Goal: Task Accomplishment & Management: Manage account settings

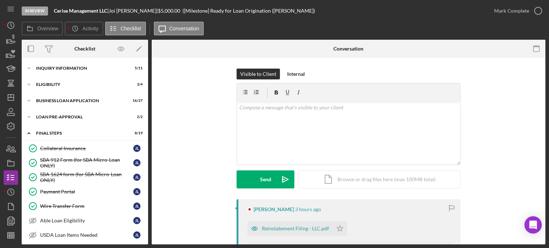
scroll to position [195, 0]
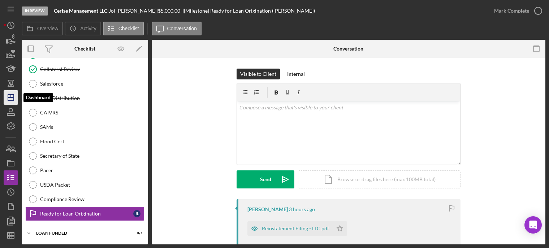
click at [12, 97] on line "button" at bounding box center [11, 97] width 6 height 0
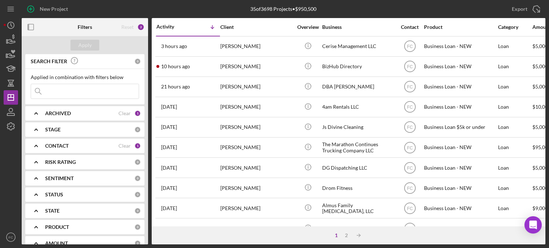
click at [51, 90] on input at bounding box center [85, 91] width 108 height 14
type input "glass"
click at [61, 115] on b "ARCHIVED" at bounding box center [58, 113] width 26 height 6
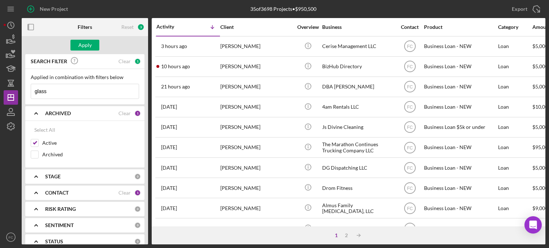
click at [51, 190] on b "CONTACT" at bounding box center [56, 193] width 23 height 6
click at [34, 233] on input "[PERSON_NAME]" at bounding box center [34, 233] width 7 height 7
checkbox input "true"
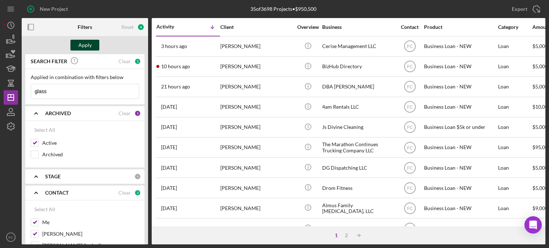
click at [85, 45] on div "Apply" at bounding box center [84, 45] width 13 height 11
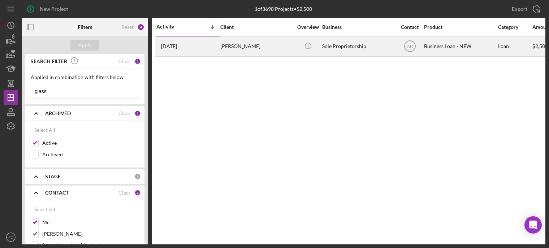
click at [270, 50] on div "[PERSON_NAME]" at bounding box center [256, 46] width 72 height 19
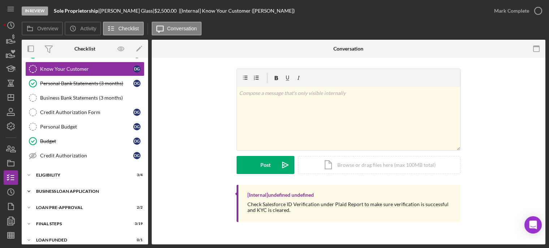
scroll to position [79, 0]
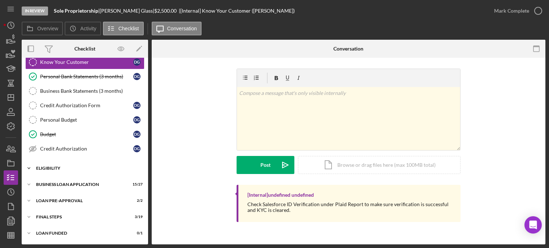
click at [61, 169] on div "ELIGIBILITY" at bounding box center [87, 168] width 103 height 4
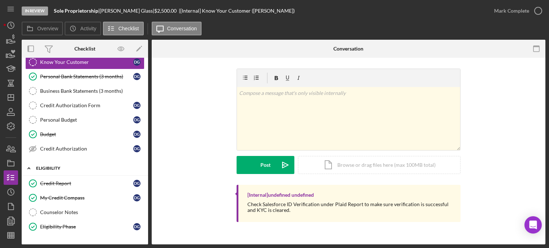
scroll to position [141, 0]
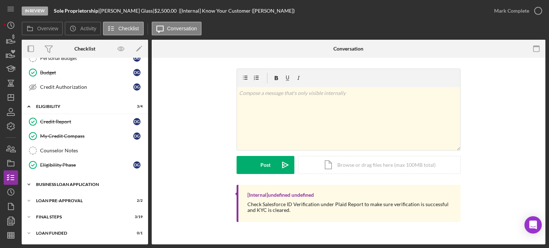
click at [65, 183] on div "BUSINESS LOAN APPLICATION" at bounding box center [87, 184] width 103 height 4
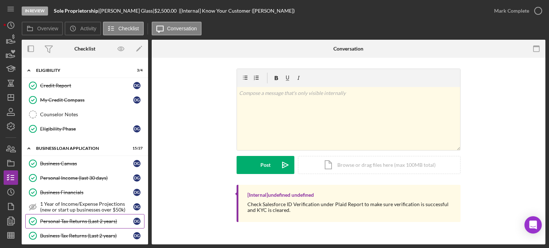
scroll to position [213, 0]
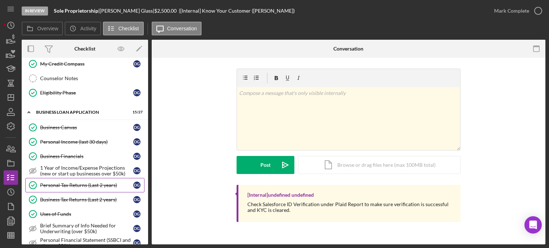
click at [74, 185] on div "Personal Tax Returns (Last 2 years)" at bounding box center [86, 185] width 93 height 6
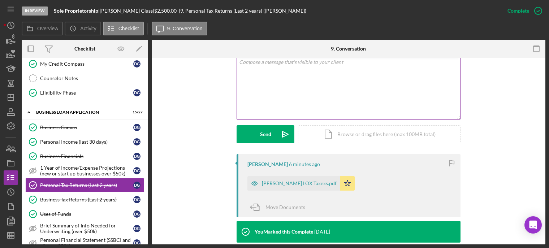
scroll to position [180, 0]
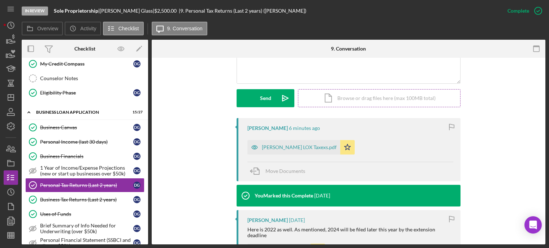
click at [379, 97] on div "Icon/Document Browse or drag files here (max 100MB total) Tap to choose files o…" at bounding box center [379, 98] width 162 height 18
click at [336, 99] on div "Icon/Document Browse or drag files here (max 100MB total) Tap to choose files o…" at bounding box center [379, 98] width 162 height 18
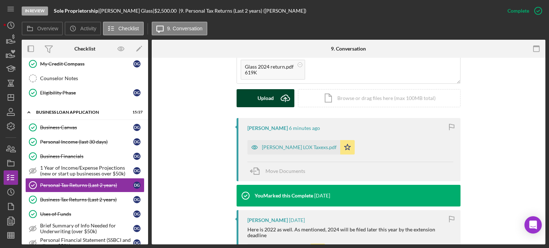
click at [271, 97] on div "Upload" at bounding box center [265, 98] width 16 height 18
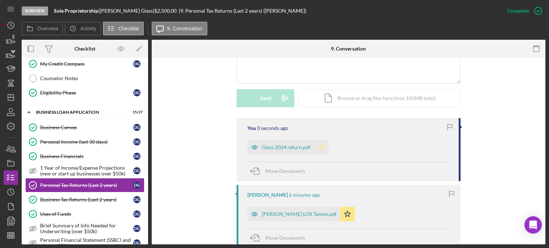
click at [318, 145] on icon "Icon/Star" at bounding box center [321, 147] width 14 height 14
click at [270, 147] on div "Glass 2024 return.pdf" at bounding box center [286, 147] width 49 height 6
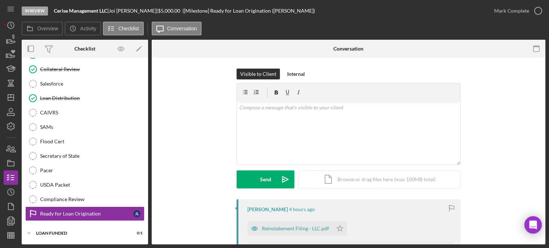
scroll to position [72, 0]
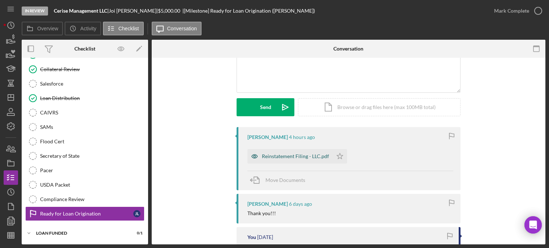
click at [282, 158] on div "Reinstatement Filing - LLC.pdf" at bounding box center [295, 156] width 67 height 6
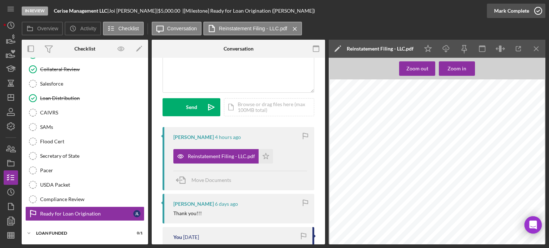
click at [539, 10] on icon "button" at bounding box center [538, 11] width 18 height 18
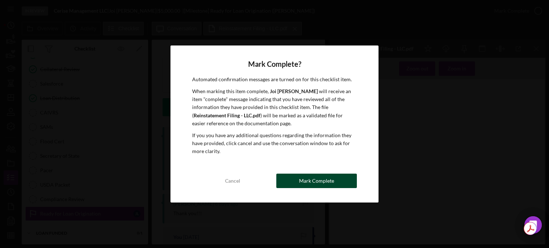
click at [299, 182] on button "Mark Complete" at bounding box center [316, 181] width 80 height 14
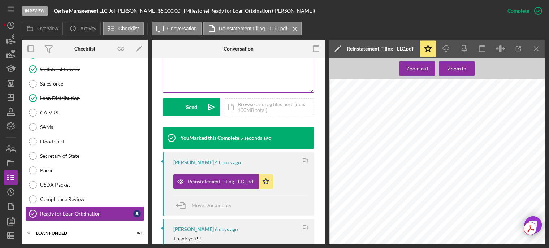
scroll to position [71, 0]
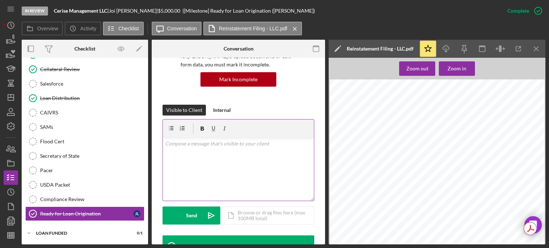
click at [198, 146] on p at bounding box center [238, 144] width 147 height 8
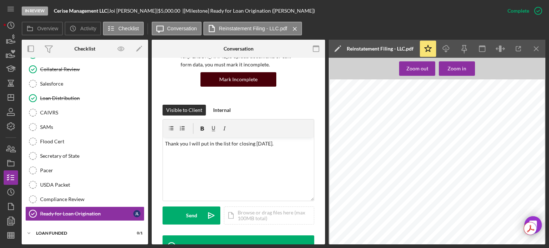
click at [236, 78] on div "Mark Incomplete" at bounding box center [238, 79] width 38 height 14
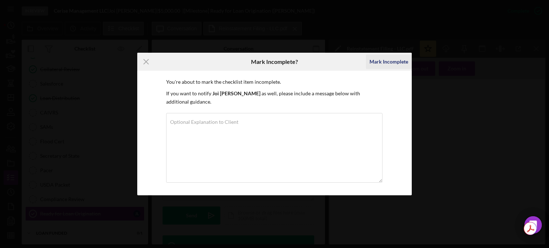
click at [392, 65] on div "Mark Incomplete" at bounding box center [388, 62] width 39 height 14
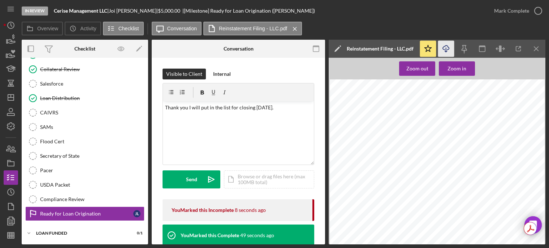
click at [446, 50] on line "button" at bounding box center [446, 50] width 0 height 4
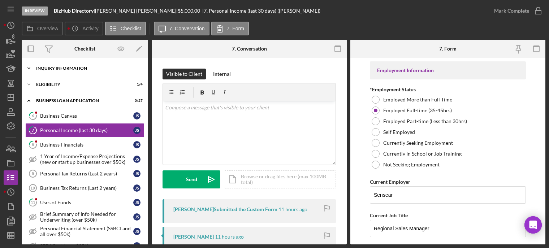
click at [49, 69] on div "INQUIRY INFORMATION" at bounding box center [87, 68] width 103 height 4
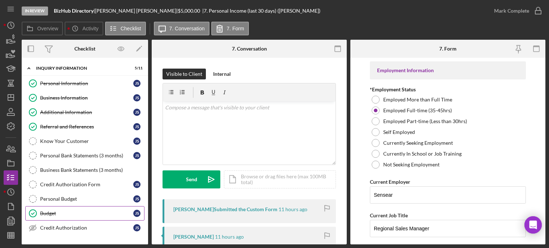
scroll to position [36, 0]
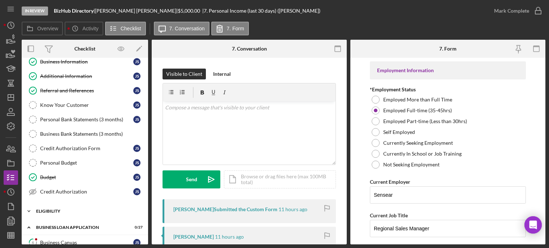
click at [51, 210] on div "ELIGIBILITY" at bounding box center [87, 211] width 103 height 4
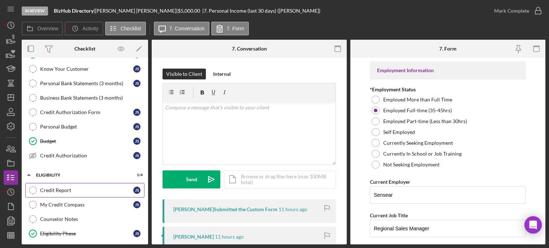
click at [68, 190] on div "Credit Report" at bounding box center [86, 190] width 93 height 6
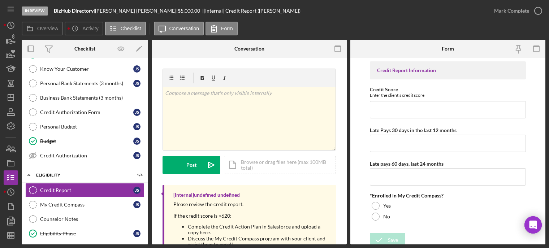
scroll to position [31, 0]
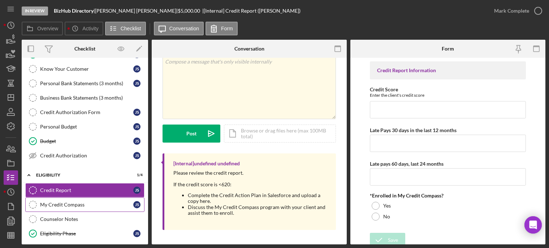
click at [74, 207] on div "My Credit Compass" at bounding box center [86, 205] width 93 height 6
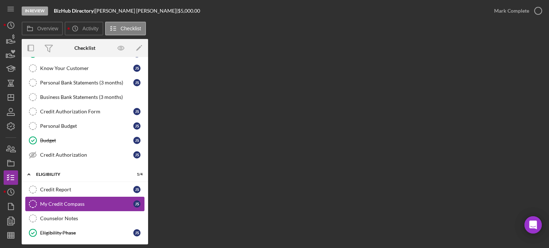
scroll to position [180, 0]
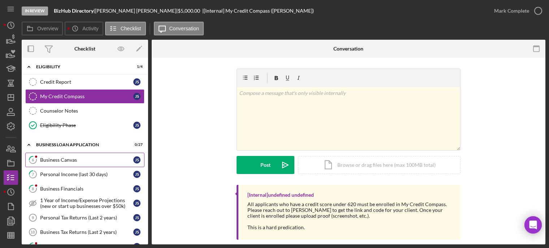
click at [58, 162] on div "Business Canvas" at bounding box center [86, 160] width 93 height 6
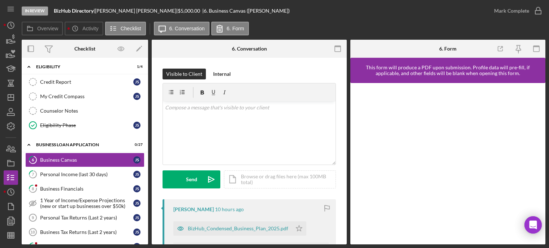
scroll to position [72, 0]
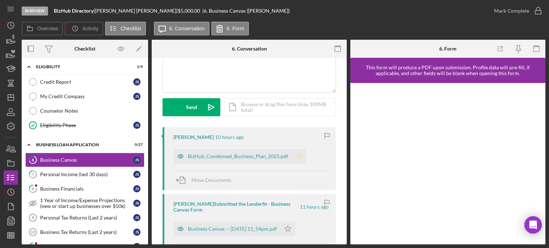
click at [298, 154] on icon "Icon/Star" at bounding box center [299, 156] width 14 height 14
click at [538, 9] on icon "button" at bounding box center [538, 11] width 18 height 18
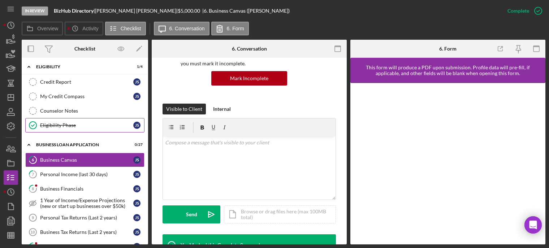
scroll to position [179, 0]
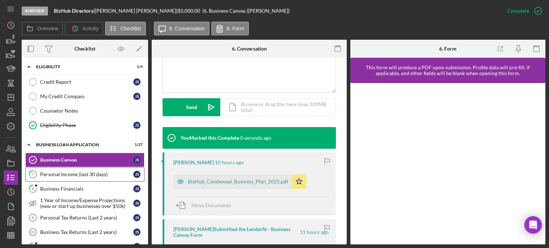
click at [58, 175] on div "Personal Income (last 30 days)" at bounding box center [86, 174] width 93 height 6
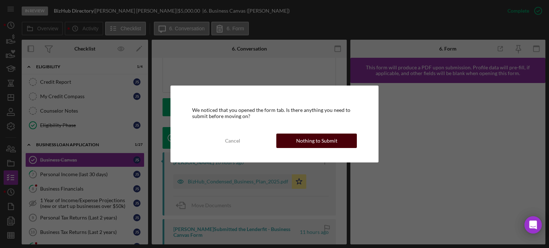
click at [296, 139] on button "Nothing to Submit" at bounding box center [316, 141] width 80 height 14
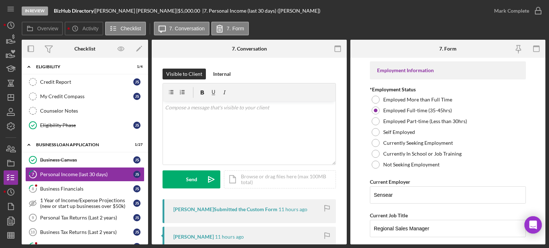
scroll to position [72, 0]
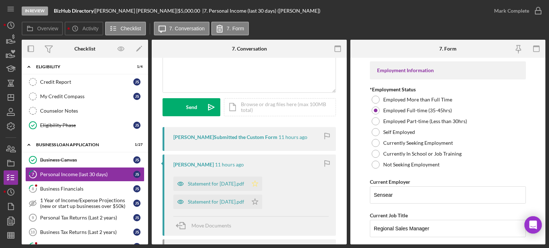
click at [262, 186] on icon "Icon/Star" at bounding box center [255, 184] width 14 height 14
click at [262, 202] on icon "Icon/Star" at bounding box center [255, 202] width 14 height 14
click at [537, 10] on icon "button" at bounding box center [538, 11] width 18 height 18
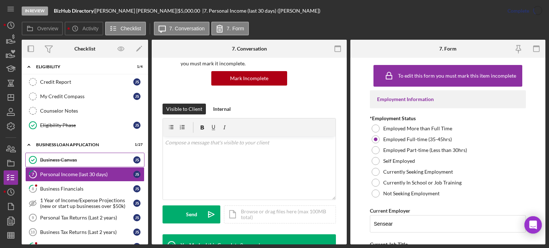
scroll to position [179, 0]
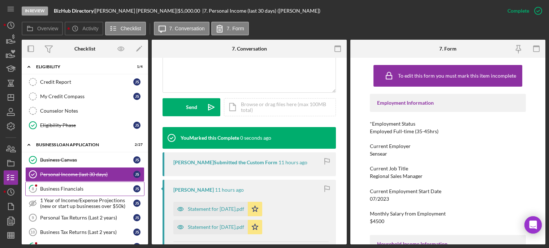
click at [76, 188] on div "Business Financials" at bounding box center [86, 189] width 93 height 6
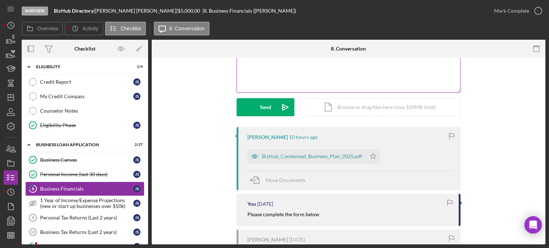
scroll to position [108, 0]
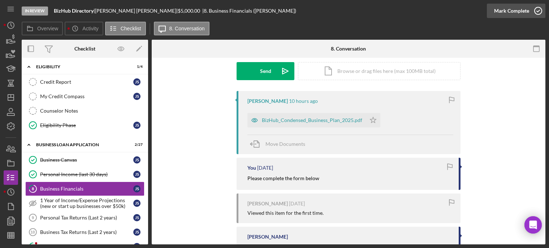
click at [535, 8] on icon "button" at bounding box center [538, 11] width 18 height 18
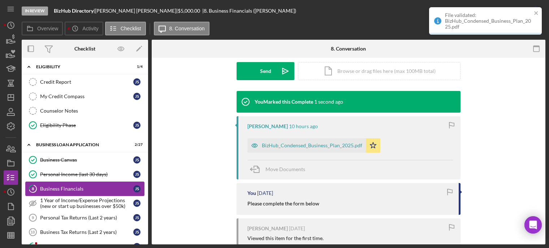
scroll to position [253, 0]
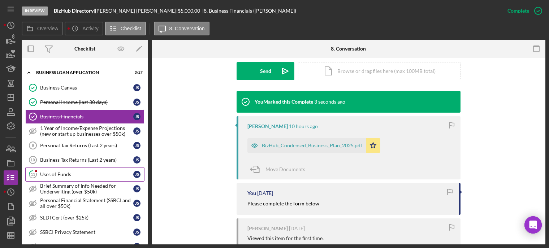
click at [60, 175] on div "Uses of Funds" at bounding box center [86, 174] width 93 height 6
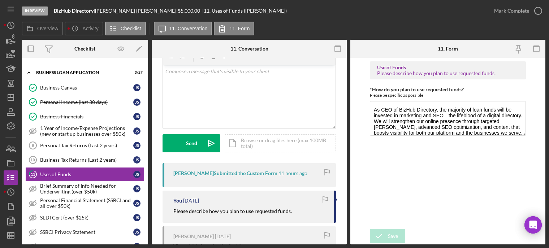
scroll to position [72, 0]
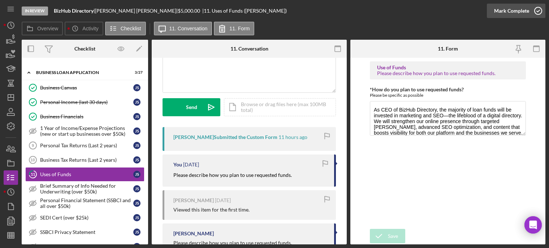
click at [539, 10] on icon "button" at bounding box center [538, 11] width 18 height 18
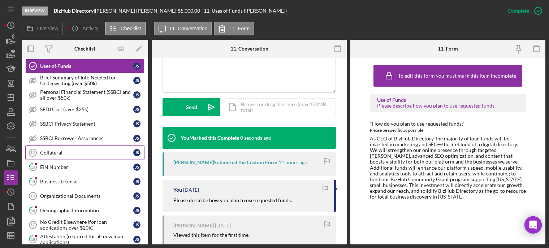
scroll to position [397, 0]
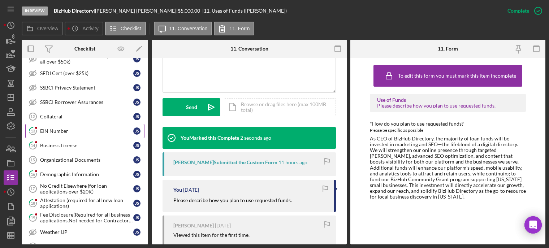
click at [59, 130] on div "EIN Number" at bounding box center [86, 131] width 93 height 6
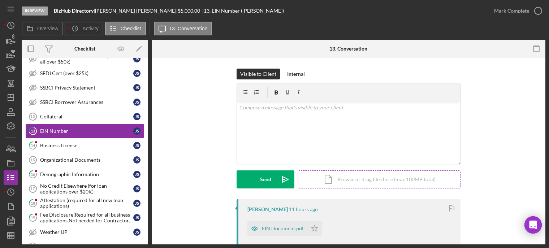
scroll to position [72, 0]
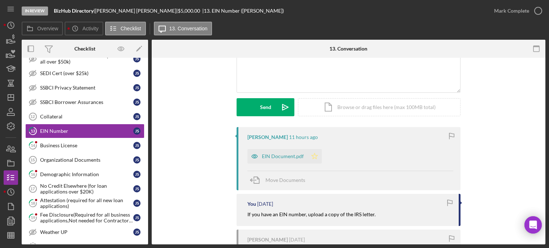
click at [310, 152] on icon "Icon/Star" at bounding box center [314, 156] width 14 height 14
click at [537, 11] on icon "button" at bounding box center [538, 11] width 18 height 18
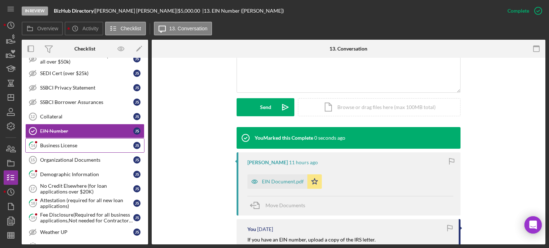
click at [53, 149] on link "14 Business License j s" at bounding box center [84, 145] width 119 height 14
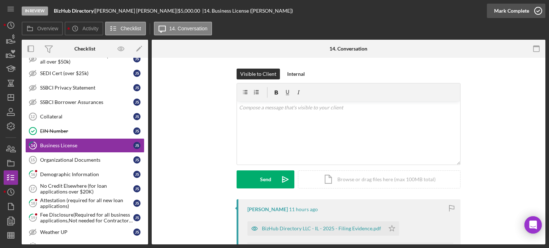
click at [538, 11] on icon "button" at bounding box center [538, 11] width 18 height 18
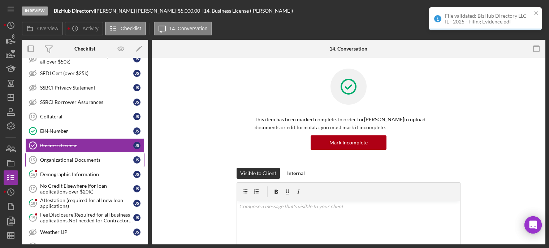
click at [60, 158] on div "Organizational Documents" at bounding box center [86, 160] width 93 height 6
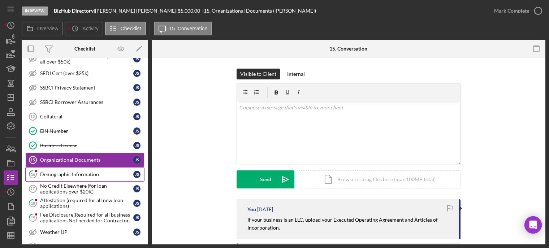
click at [56, 174] on div "Demographic Information" at bounding box center [86, 174] width 93 height 6
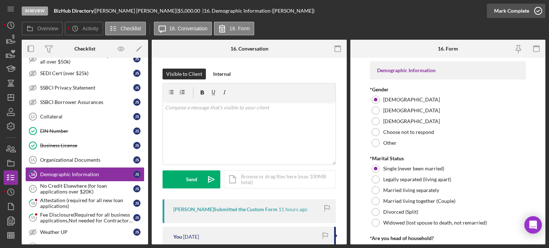
click at [538, 10] on icon "button" at bounding box center [538, 11] width 18 height 18
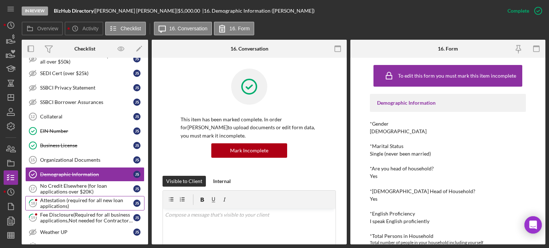
click at [62, 203] on div "Attestation (required for all new loan applications)" at bounding box center [86, 203] width 93 height 12
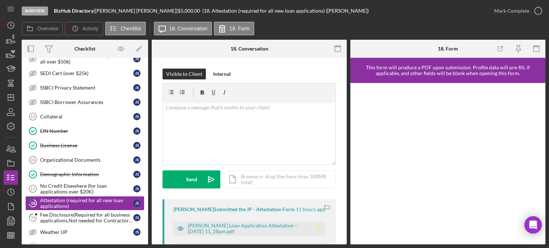
click at [315, 228] on icon "Icon/Star" at bounding box center [317, 228] width 14 height 14
click at [540, 12] on icon "button" at bounding box center [538, 11] width 18 height 18
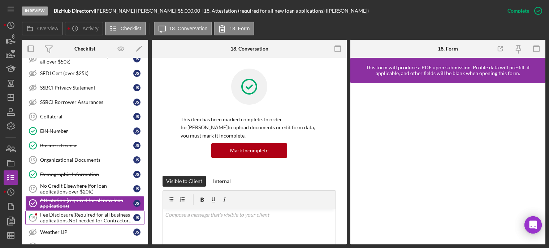
click at [67, 217] on div "Fee Disclosure(Required for all business applications,Not needed for Contractor…" at bounding box center [86, 218] width 93 height 12
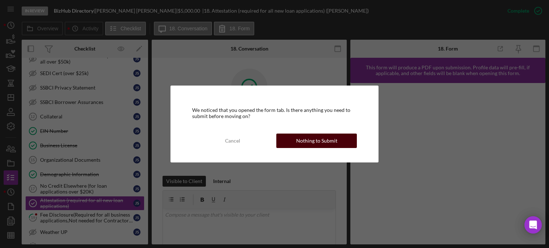
click at [317, 143] on div "Nothing to Submit" at bounding box center [316, 141] width 41 height 14
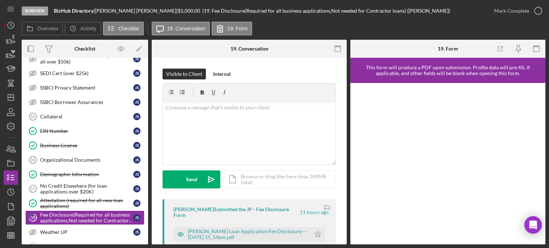
scroll to position [72, 0]
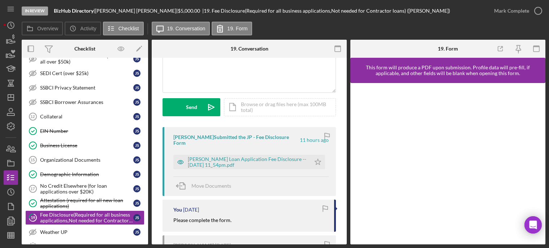
drag, startPoint x: 314, startPoint y: 154, endPoint x: 325, endPoint y: 150, distance: 12.0
click at [318, 155] on icon "Icon/Star" at bounding box center [317, 162] width 14 height 14
click at [535, 9] on icon "button" at bounding box center [538, 11] width 18 height 18
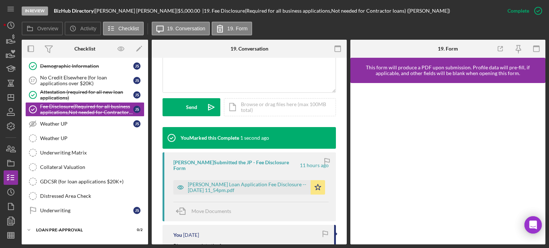
scroll to position [535, 0]
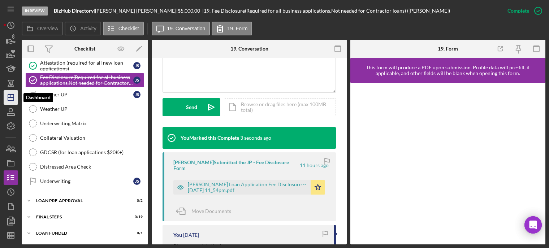
click at [12, 97] on line "button" at bounding box center [11, 97] width 6 height 0
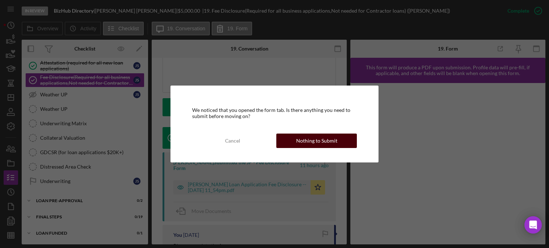
click at [314, 138] on div "Nothing to Submit" at bounding box center [316, 141] width 41 height 14
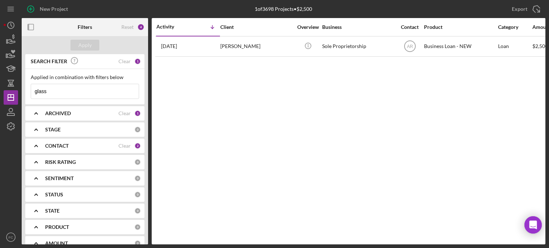
click at [60, 92] on input "glass" at bounding box center [85, 91] width 108 height 14
type input "g"
click at [47, 142] on div "CONTACT Clear 2" at bounding box center [93, 146] width 96 height 14
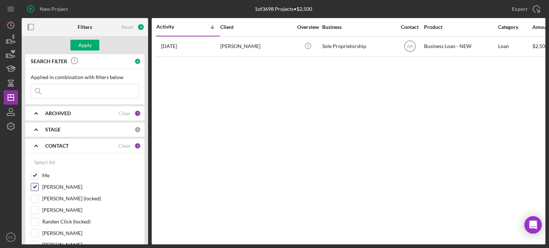
click at [35, 186] on input "[PERSON_NAME]" at bounding box center [34, 186] width 7 height 7
checkbox input "false"
click at [81, 46] on div "Apply" at bounding box center [84, 45] width 13 height 11
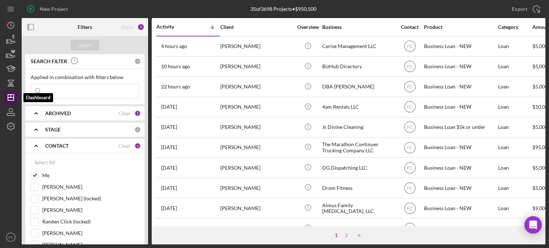
click at [11, 97] on line "button" at bounding box center [11, 97] width 6 height 0
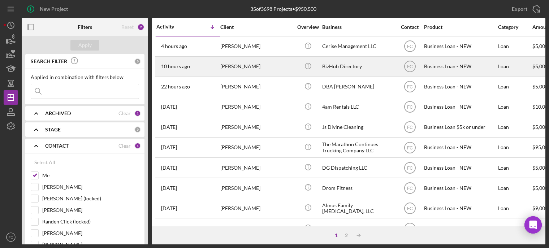
click at [262, 67] on div "[PERSON_NAME]" at bounding box center [256, 66] width 72 height 19
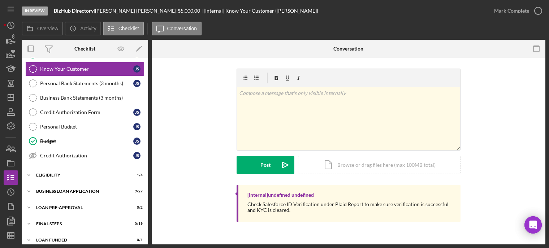
scroll to position [79, 0]
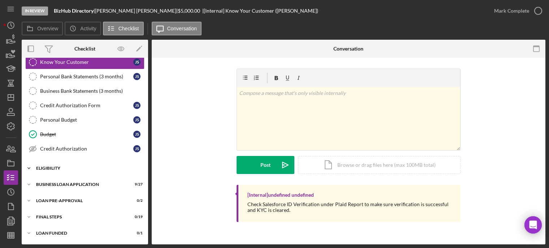
click at [71, 167] on div "ELIGIBILITY" at bounding box center [87, 168] width 103 height 4
